Goal: Transaction & Acquisition: Purchase product/service

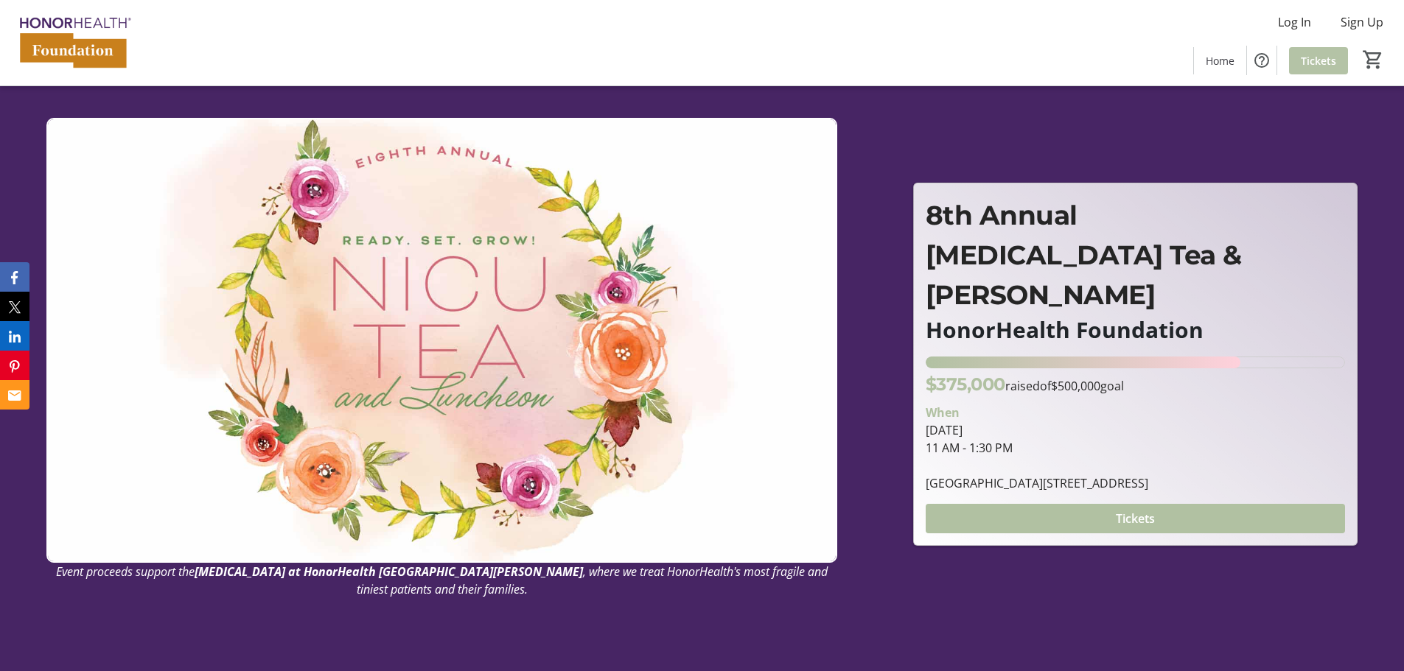
click at [1309, 66] on span "Tickets" at bounding box center [1318, 60] width 35 height 15
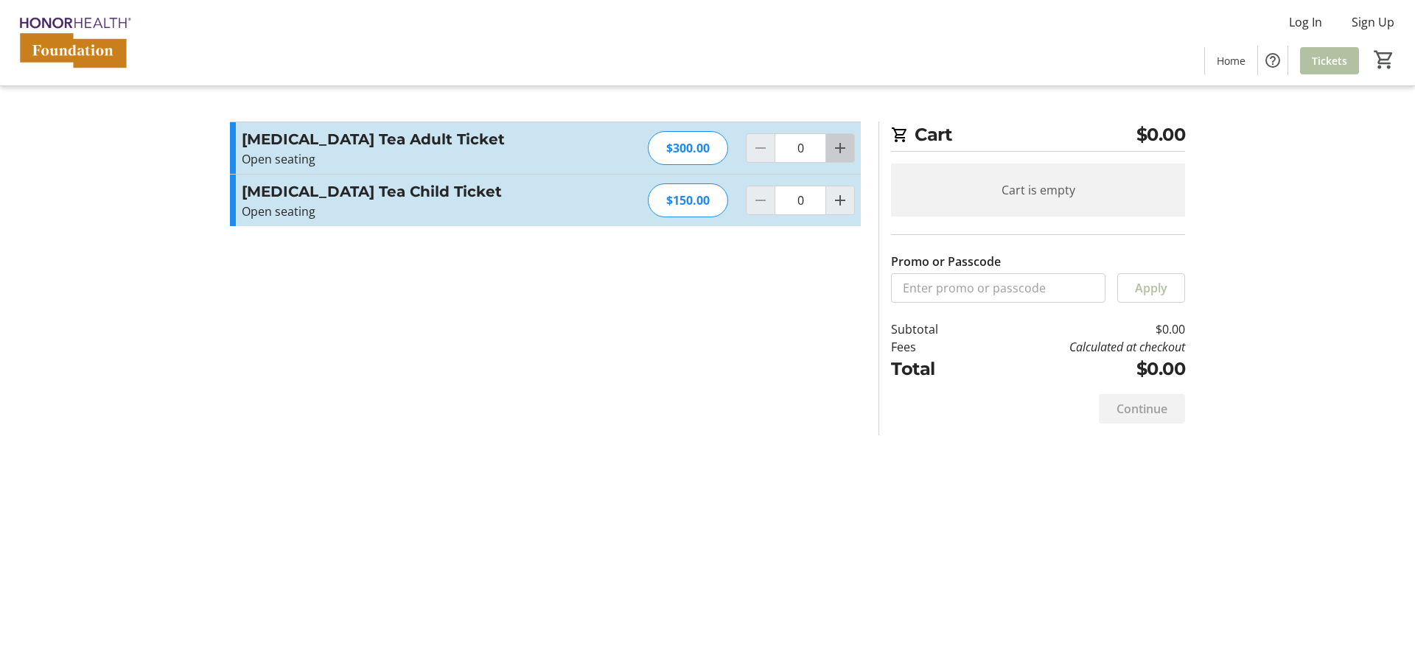
click at [836, 150] on mat-icon "Increment by one" at bounding box center [840, 148] width 18 height 18
type input "1"
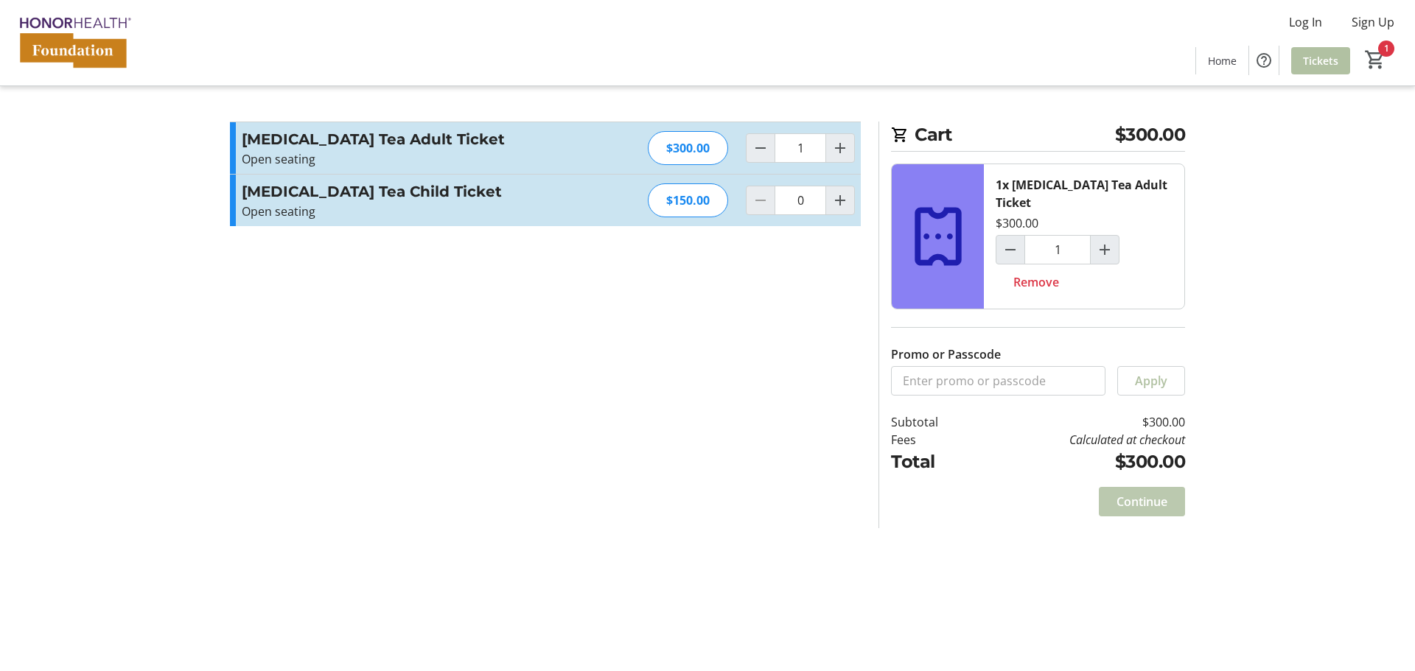
click at [1142, 493] on span "Continue" at bounding box center [1141, 502] width 51 height 18
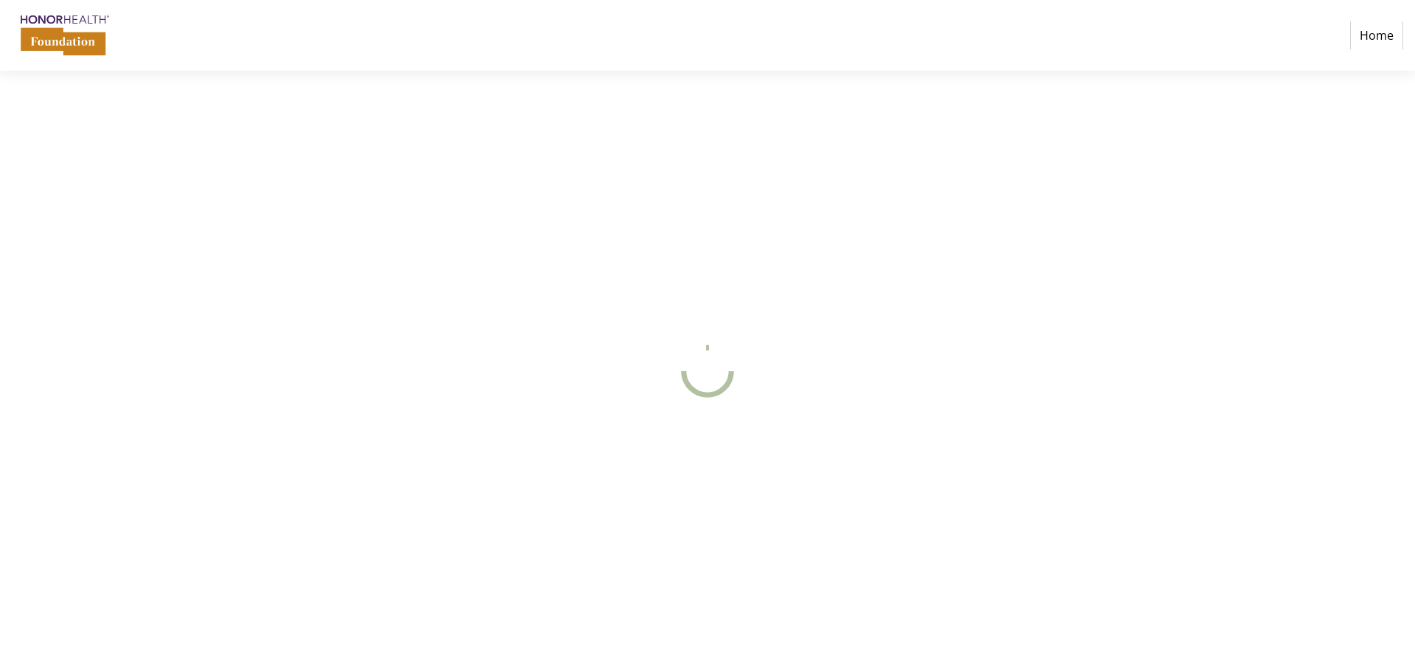
select select
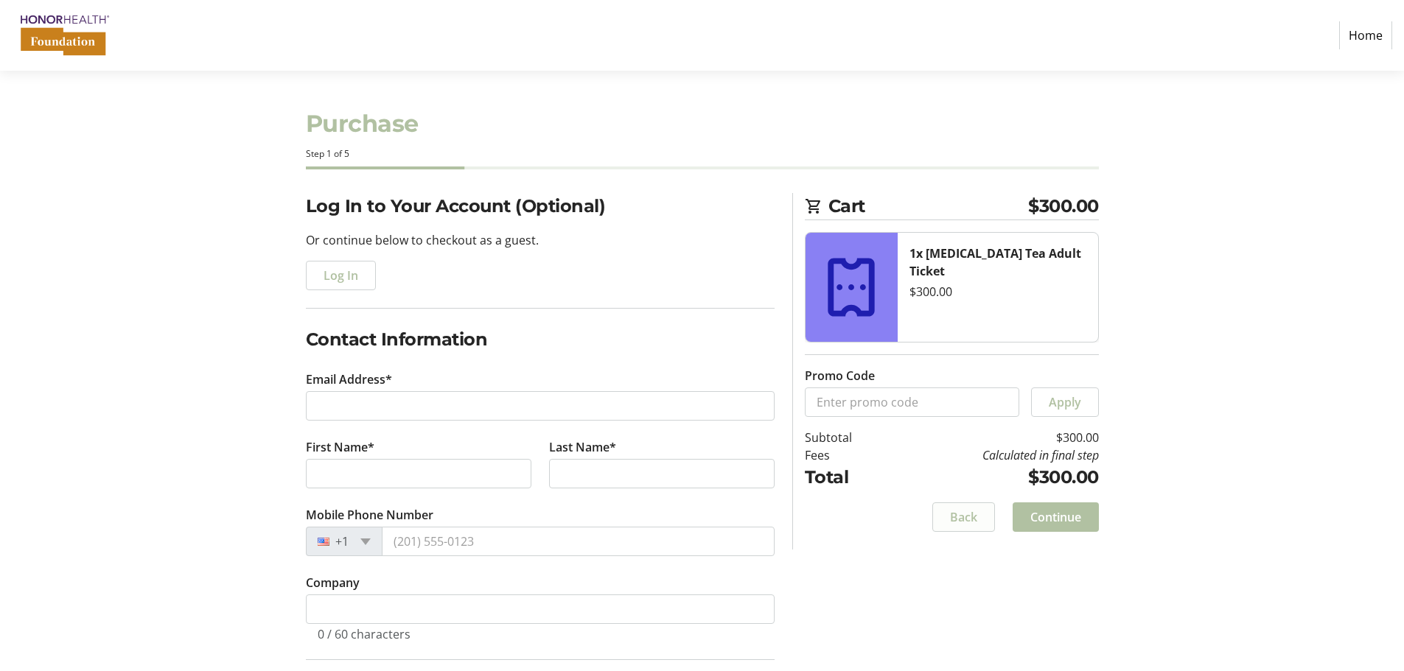
click at [964, 517] on span "Back" at bounding box center [963, 518] width 27 height 18
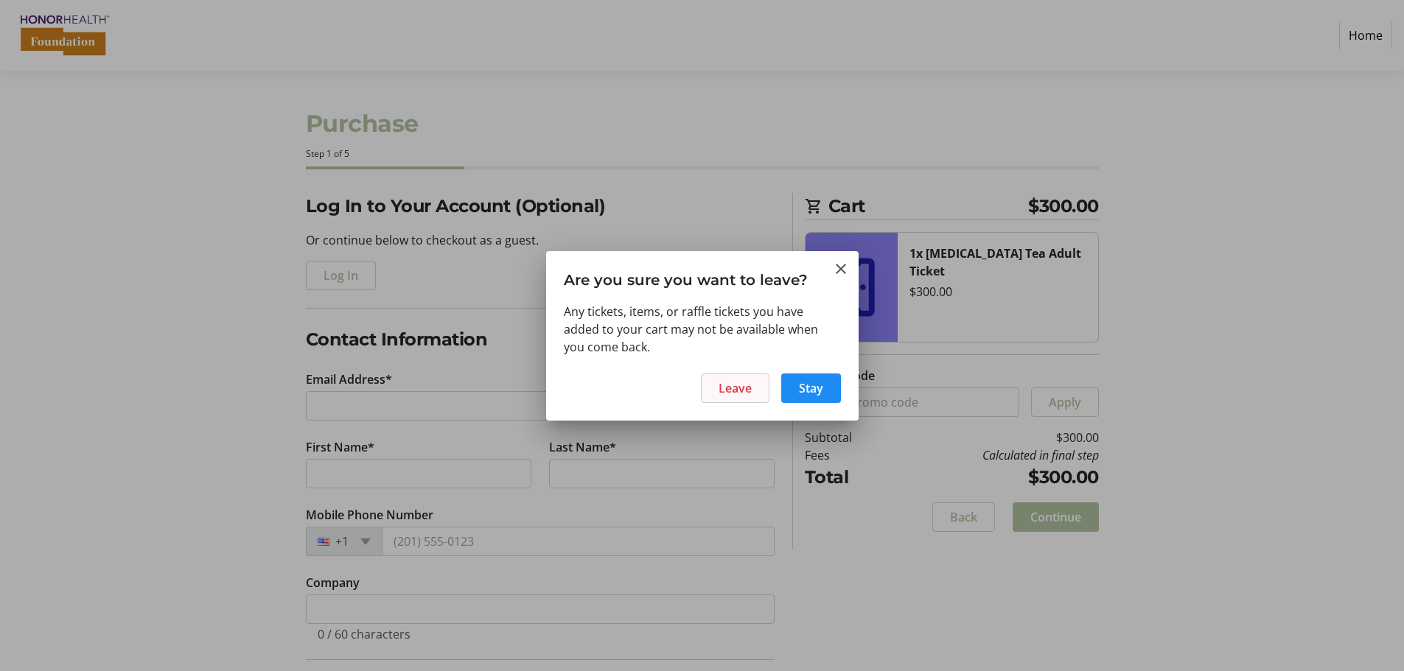
click at [709, 394] on span at bounding box center [735, 388] width 67 height 35
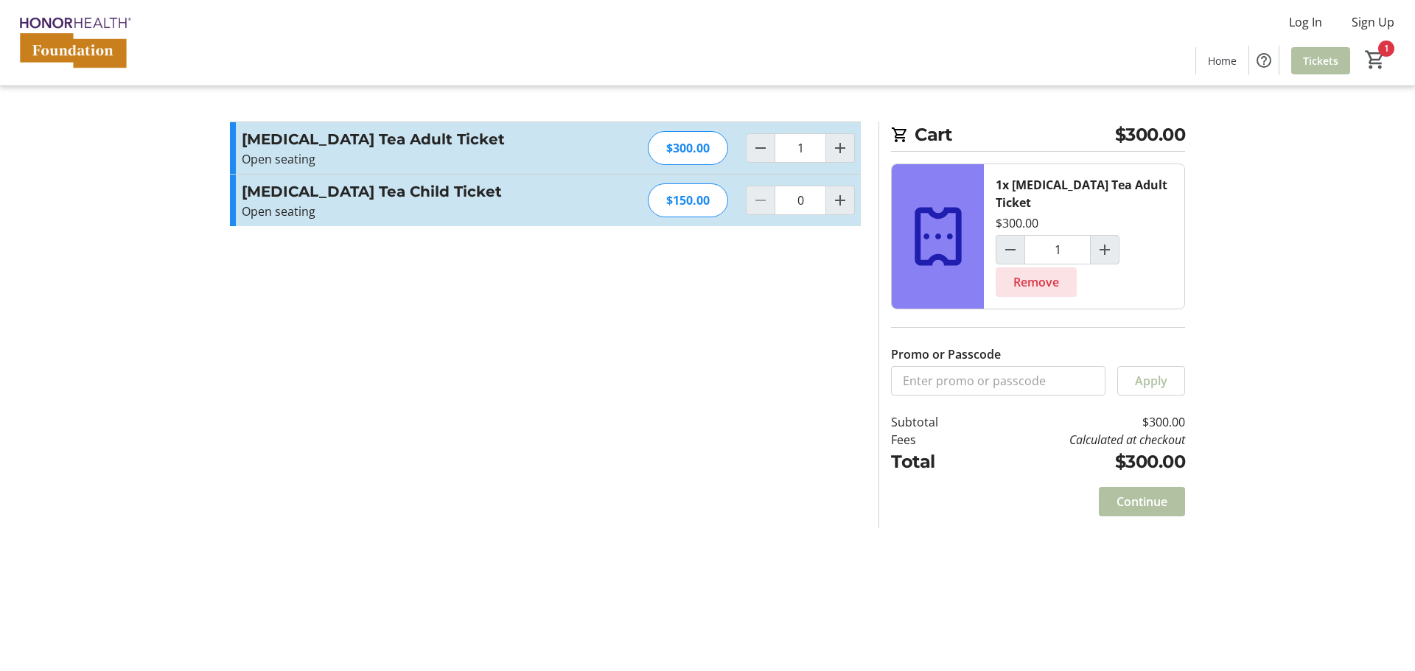
click at [1047, 273] on span "Remove" at bounding box center [1036, 282] width 46 height 18
type input "0"
